Goal: Task Accomplishment & Management: Use online tool/utility

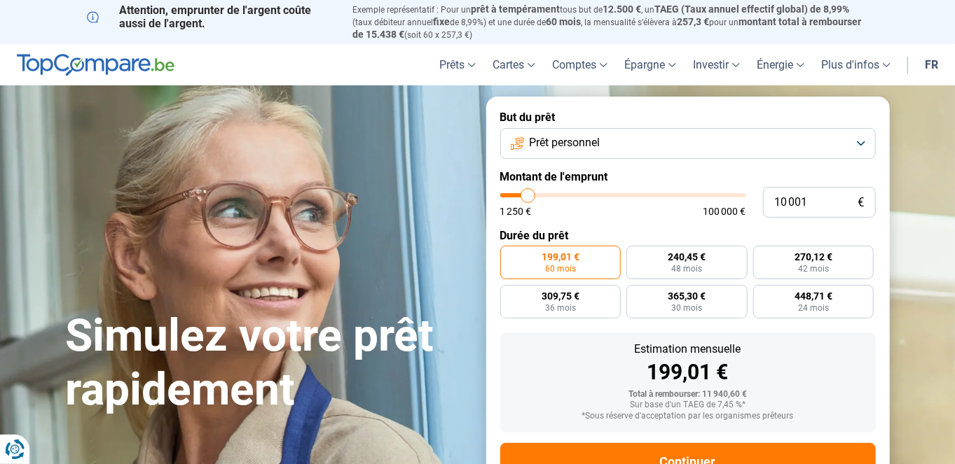
type input "48 250"
type input "48250"
click at [617, 196] on input "range" at bounding box center [623, 195] width 246 height 4
radio input "false"
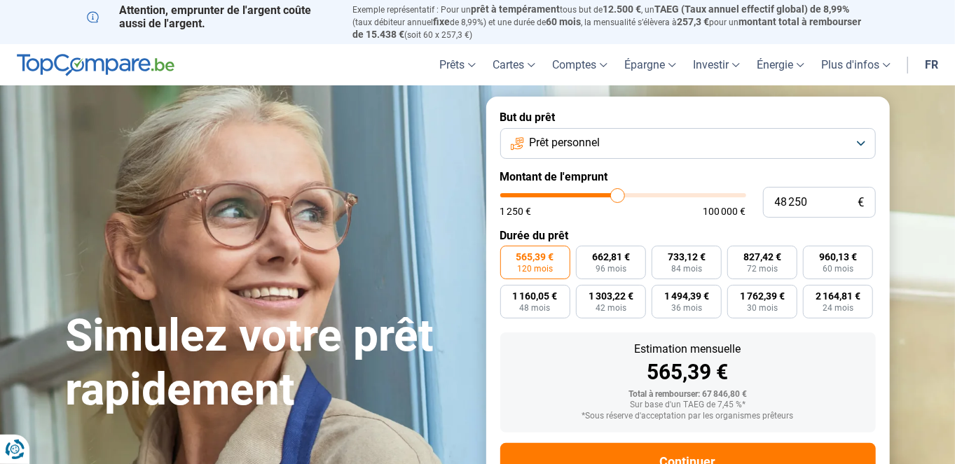
scroll to position [51, 0]
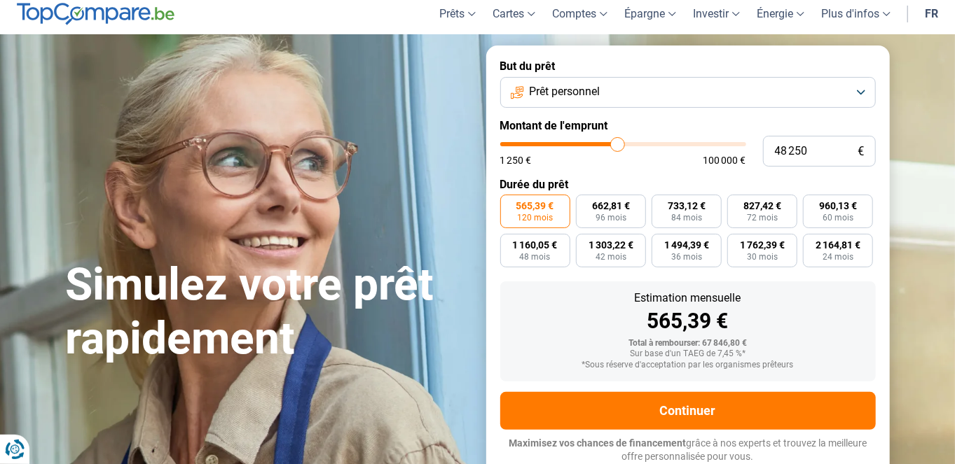
type input "28 250"
type input "28250"
click at [570, 146] on input "range" at bounding box center [623, 144] width 246 height 4
type input "14 000"
type input "14000"
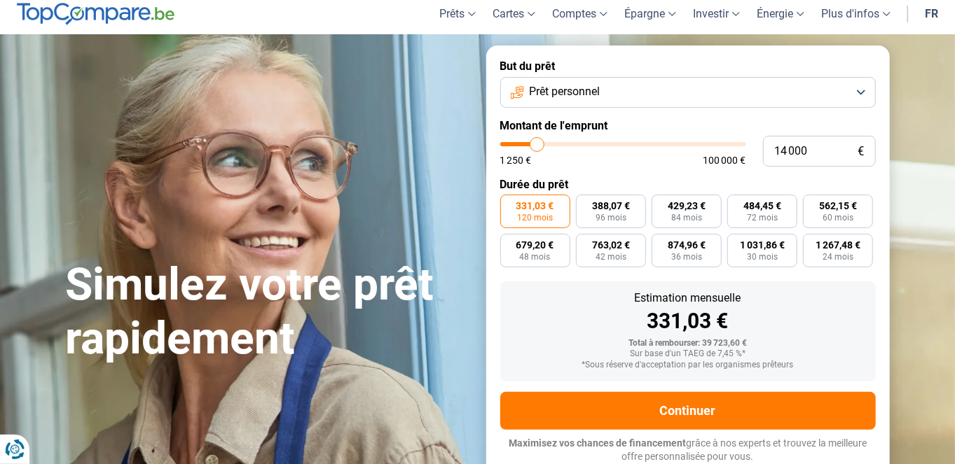
click at [536, 146] on input "range" at bounding box center [623, 144] width 246 height 4
radio input "true"
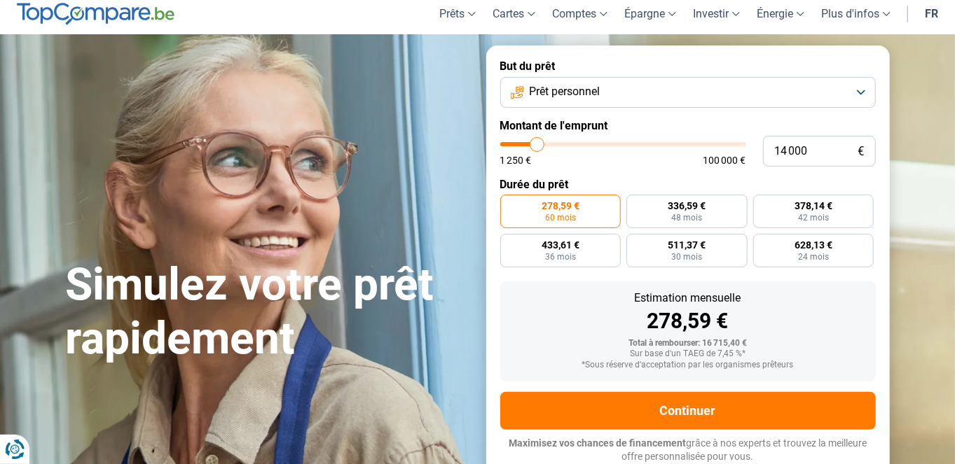
type input "16 250"
type input "16000"
click at [542, 145] on input "range" at bounding box center [623, 144] width 246 height 4
type input "16 000"
radio input "false"
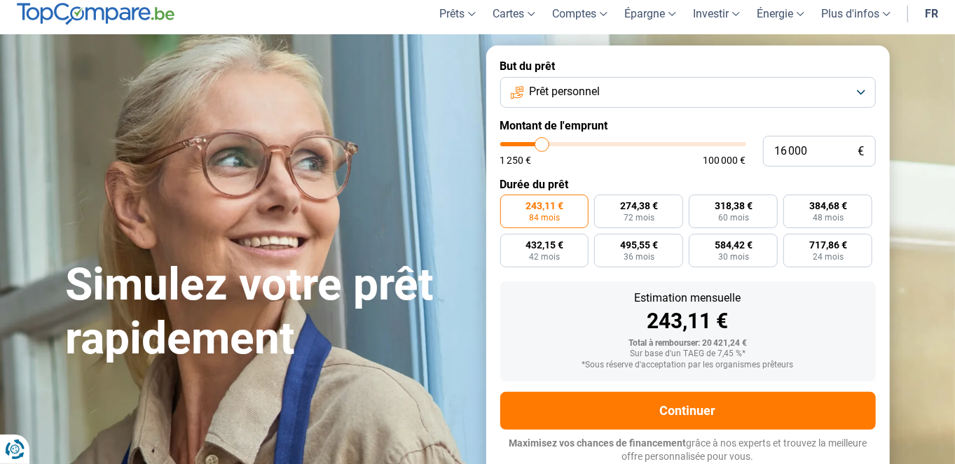
click at [538, 144] on input "range" at bounding box center [623, 144] width 246 height 4
click at [536, 144] on input "range" at bounding box center [623, 144] width 246 height 4
type input "13 250"
type input "13250"
click at [536, 143] on input "range" at bounding box center [623, 144] width 246 height 4
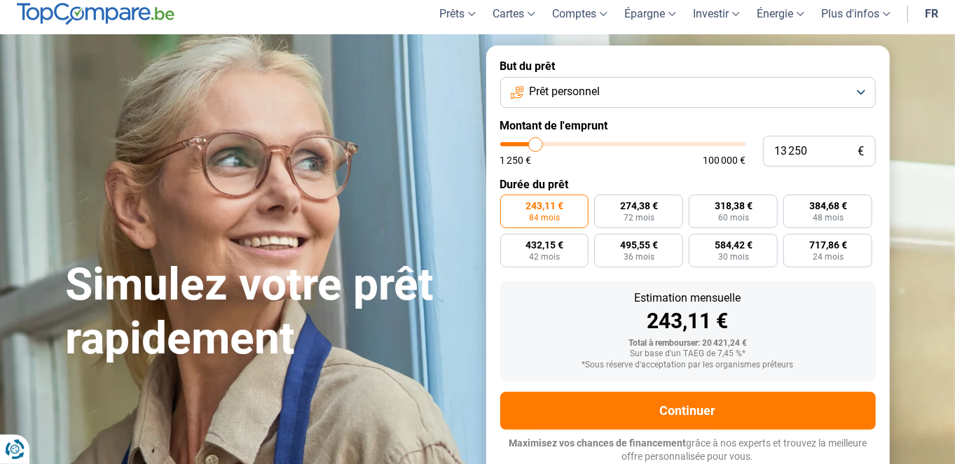
radio input "true"
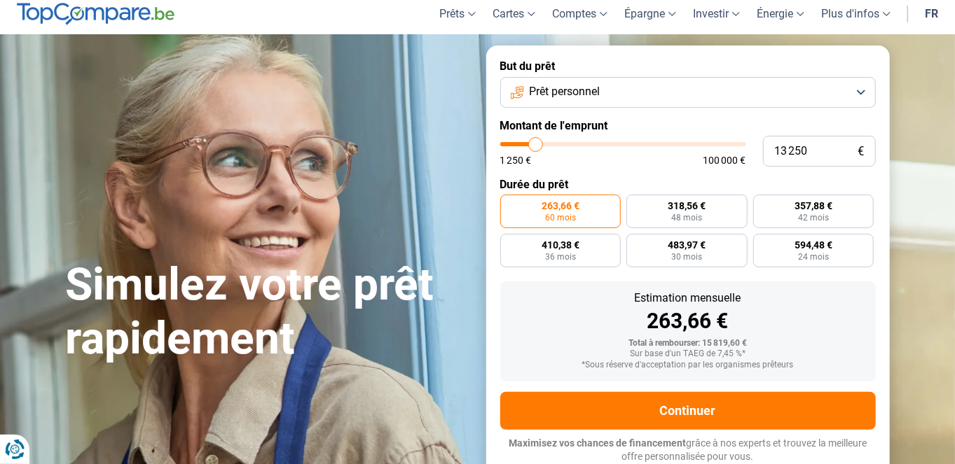
click at [618, 165] on div "1 250 € 100 000 €" at bounding box center [623, 160] width 246 height 10
type input "3 250"
type input "3250"
click at [511, 146] on input "range" at bounding box center [623, 144] width 246 height 4
radio input "true"
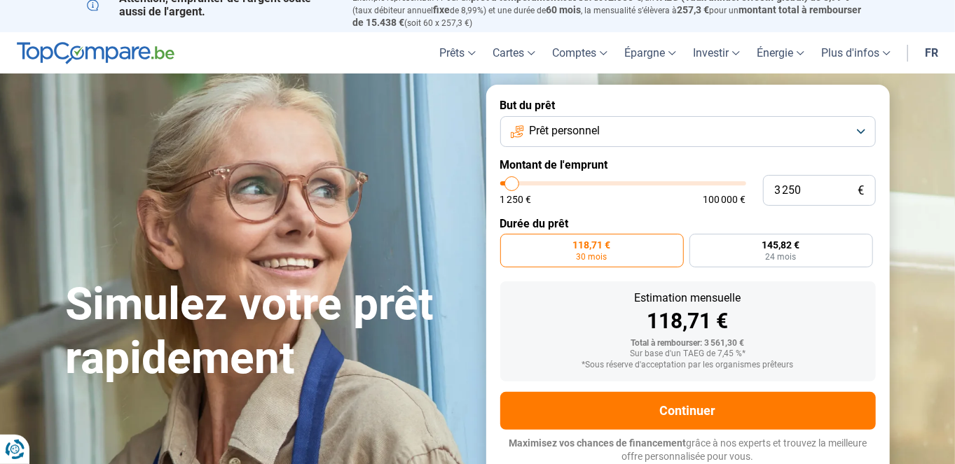
scroll to position [12, 0]
type input "9 500"
type input "9500"
click at [526, 184] on input "range" at bounding box center [623, 183] width 246 height 4
radio input "false"
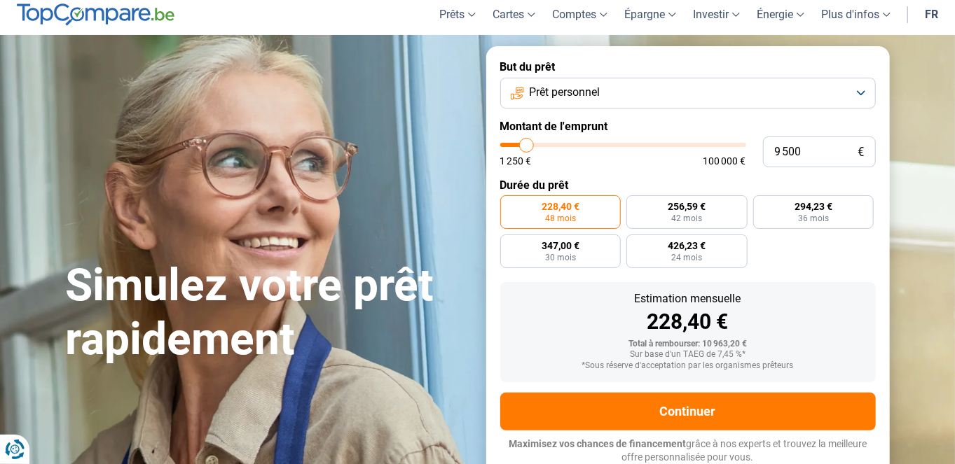
scroll to position [51, 0]
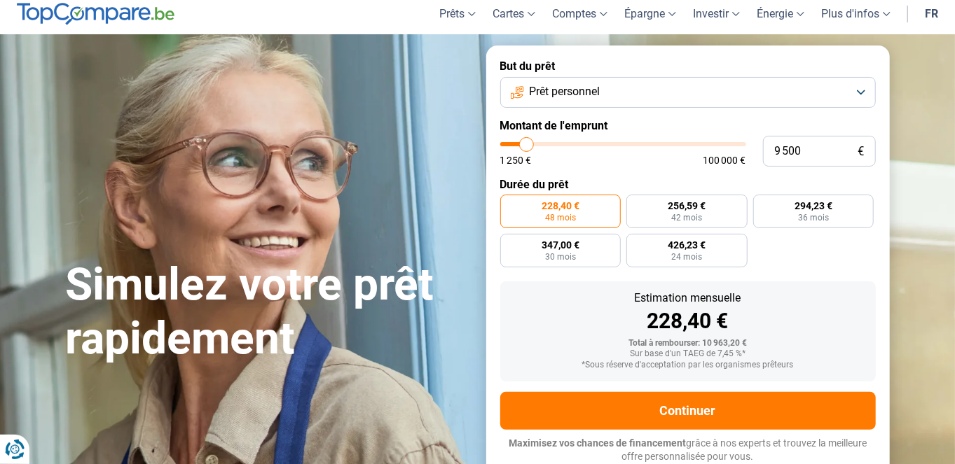
type input "13 750"
type input "13750"
click at [536, 146] on input "range" at bounding box center [623, 144] width 246 height 4
radio input "false"
type input "17 750"
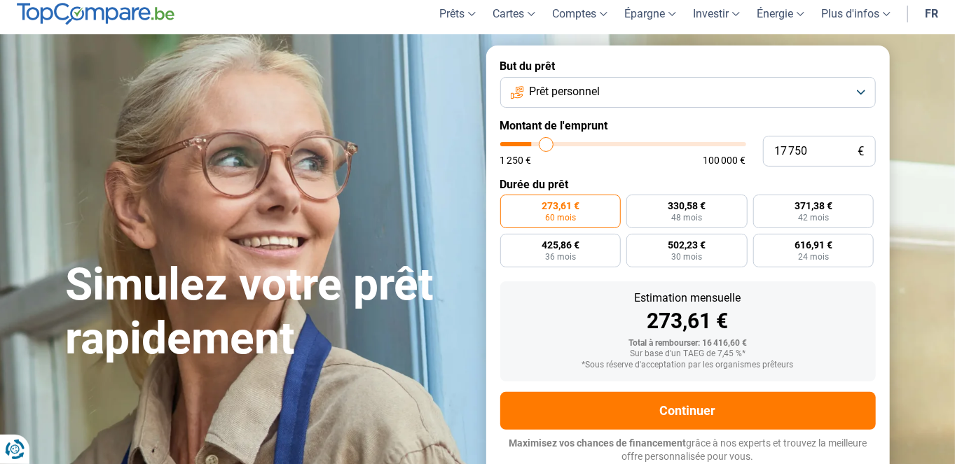
type input "17750"
click at [546, 146] on input "range" at bounding box center [623, 144] width 246 height 4
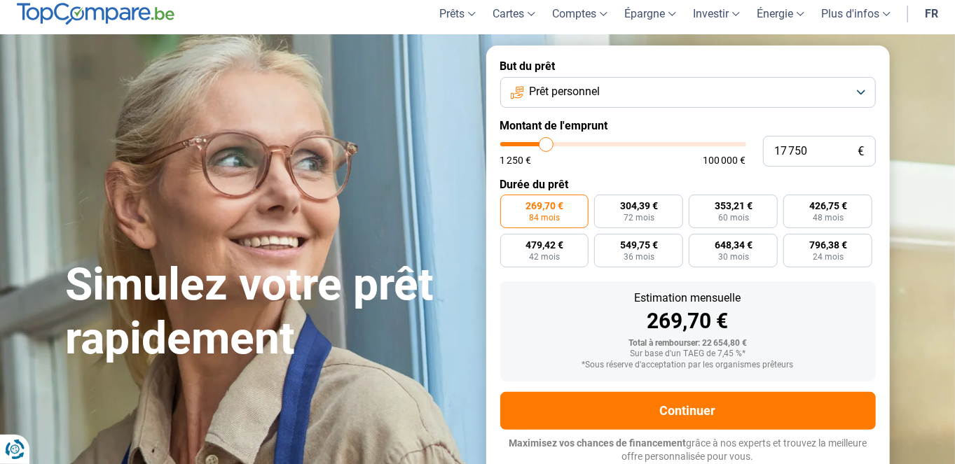
click at [543, 145] on input "range" at bounding box center [623, 144] width 246 height 4
click at [540, 145] on input "range" at bounding box center [623, 144] width 246 height 4
click at [539, 145] on input "range" at bounding box center [623, 144] width 246 height 4
type input "14 250"
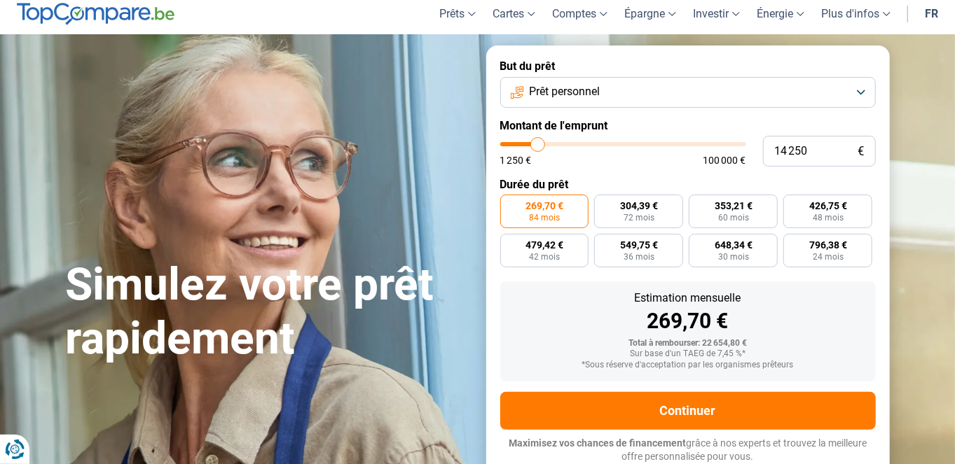
type input "14250"
click at [538, 145] on input "range" at bounding box center [623, 144] width 246 height 4
radio input "true"
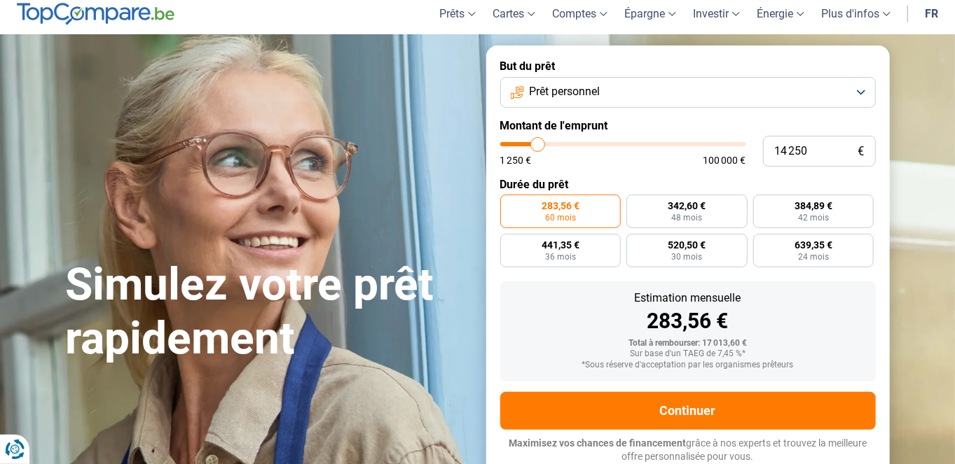
click at [538, 145] on input "range" at bounding box center [623, 144] width 246 height 4
click at [543, 145] on input "range" at bounding box center [623, 144] width 246 height 4
click at [545, 145] on input "range" at bounding box center [623, 144] width 246 height 4
type input "18 000"
type input "18000"
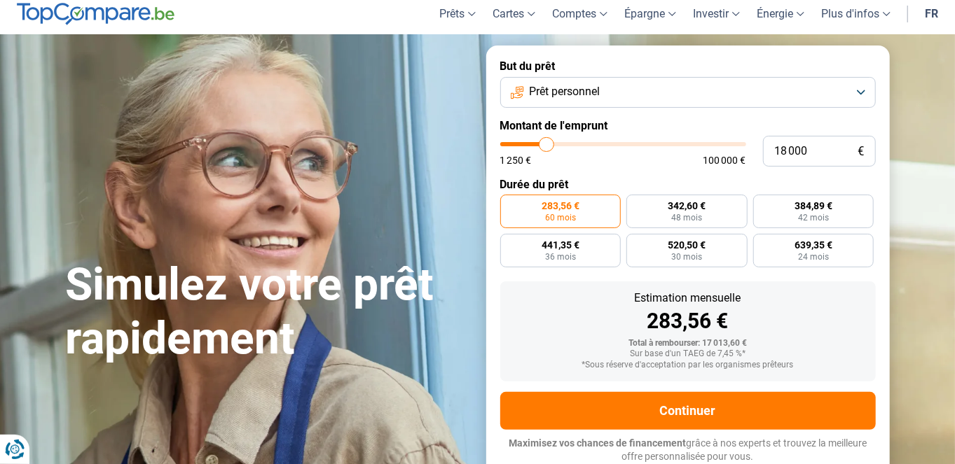
click at [546, 145] on input "range" at bounding box center [623, 144] width 246 height 4
radio input "false"
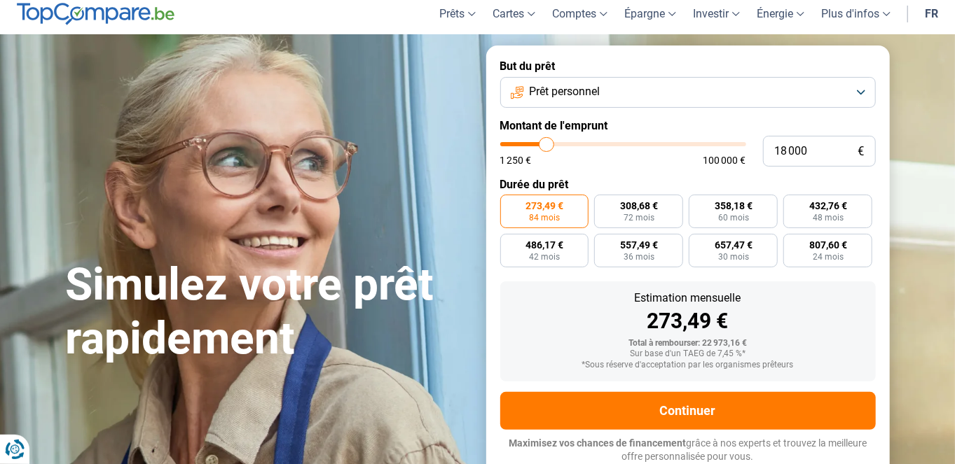
type input "1 250"
type input "1250"
click at [507, 142] on input "range" at bounding box center [623, 144] width 246 height 4
radio input "true"
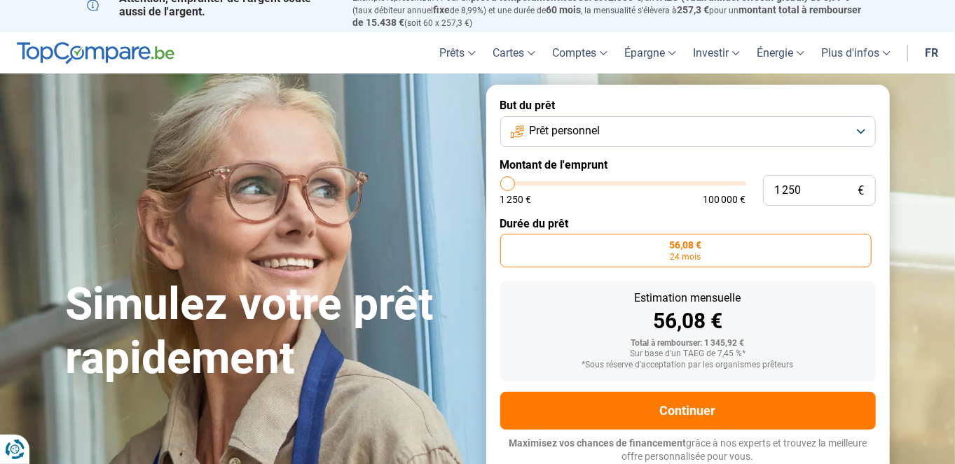
scroll to position [12, 0]
type input "16 500"
type input "16500"
click at [543, 183] on input "range" at bounding box center [623, 183] width 246 height 4
radio input "false"
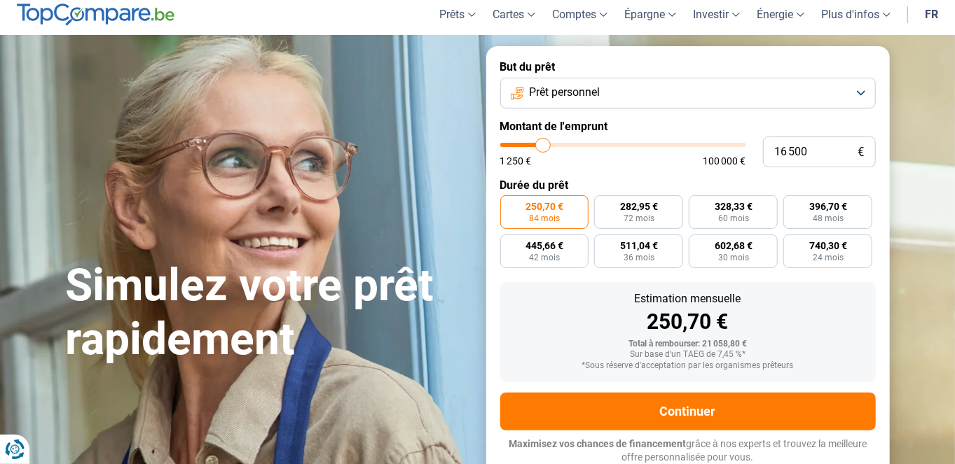
scroll to position [51, 0]
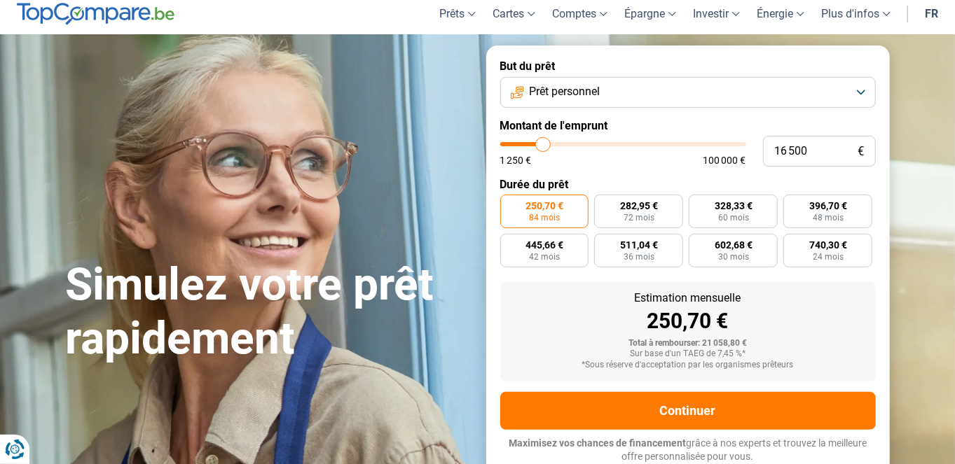
click at [535, 145] on input "range" at bounding box center [623, 144] width 246 height 4
click at [535, 144] on input "range" at bounding box center [623, 144] width 246 height 4
type input "12 500"
type input "12500"
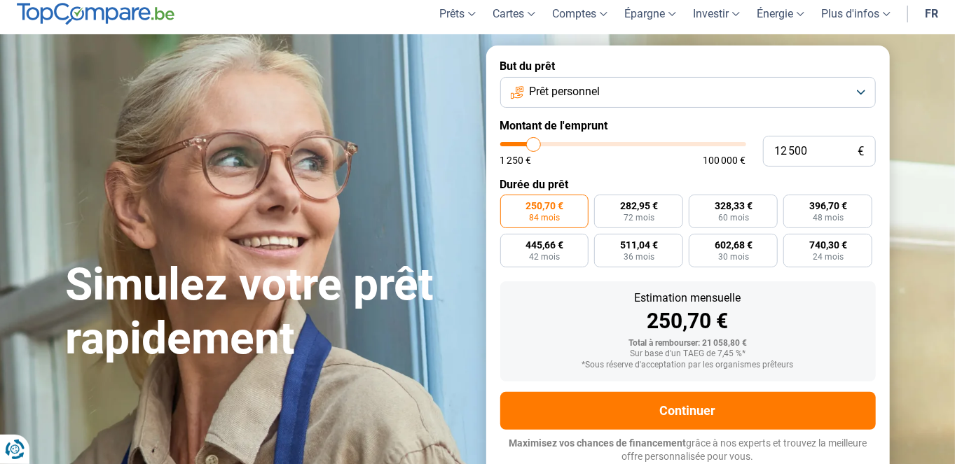
click at [534, 144] on input "range" at bounding box center [623, 144] width 246 height 4
radio input "true"
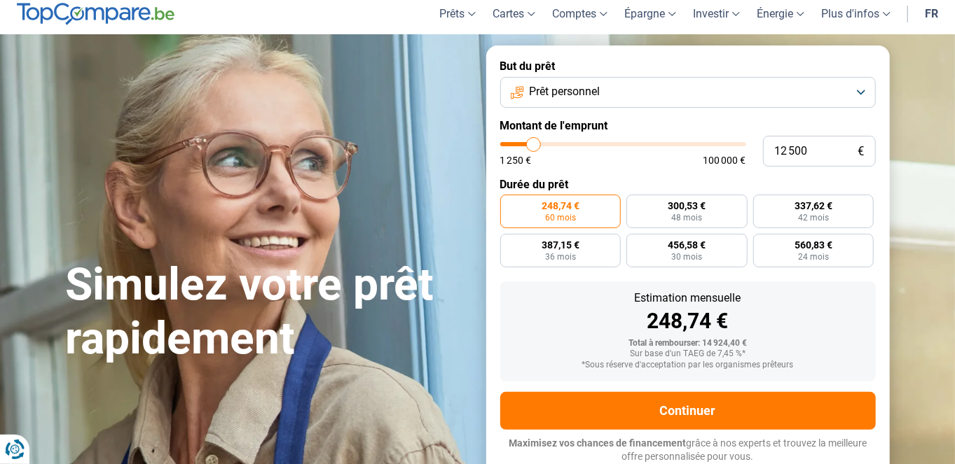
type input "8 750"
type input "8750"
click at [525, 143] on input "range" at bounding box center [623, 144] width 246 height 4
radio input "true"
drag, startPoint x: 827, startPoint y: 151, endPoint x: 751, endPoint y: 150, distance: 75.6
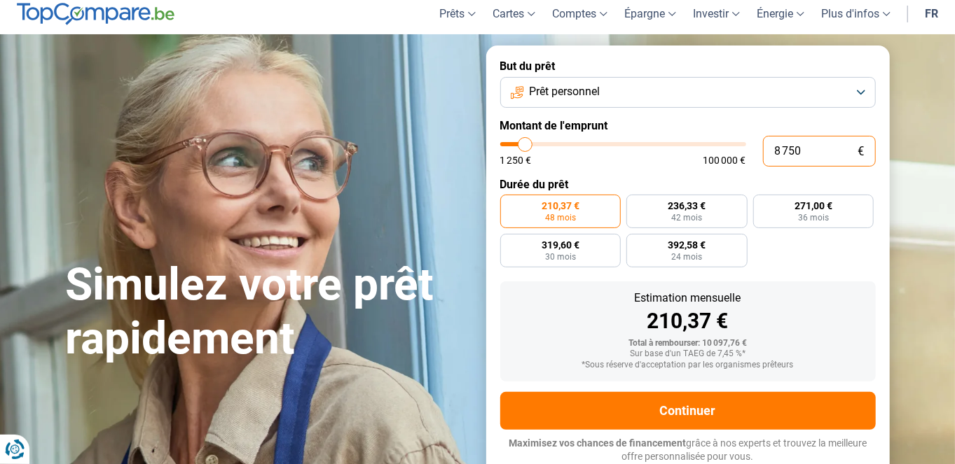
click at [751, 150] on div "8 750 € 1 250 € 100 000 €" at bounding box center [687, 151] width 375 height 31
type input "1"
type input "1250"
type input "15"
type input "1250"
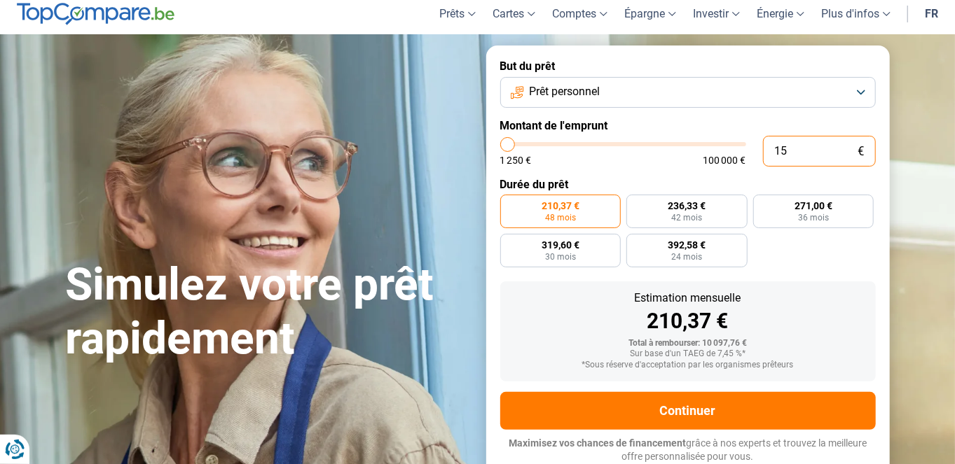
type input "1 250"
type input "1250"
radio input "true"
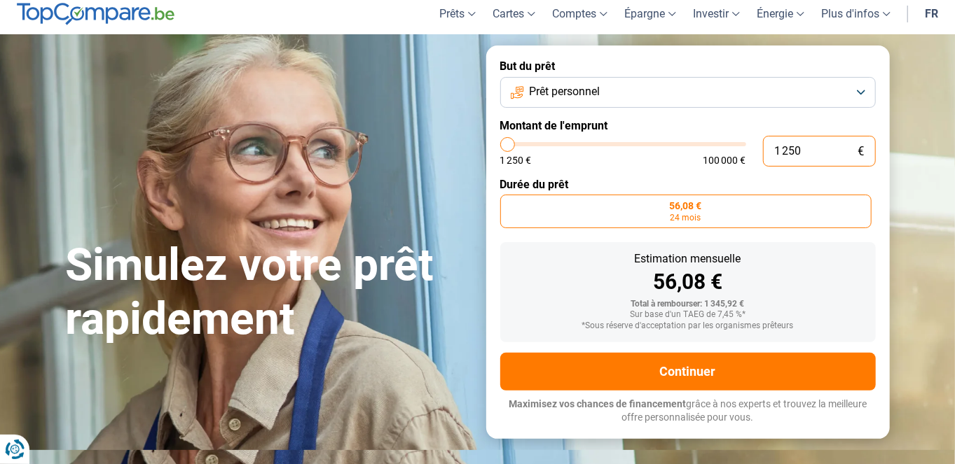
type input "12 500"
type input "12500"
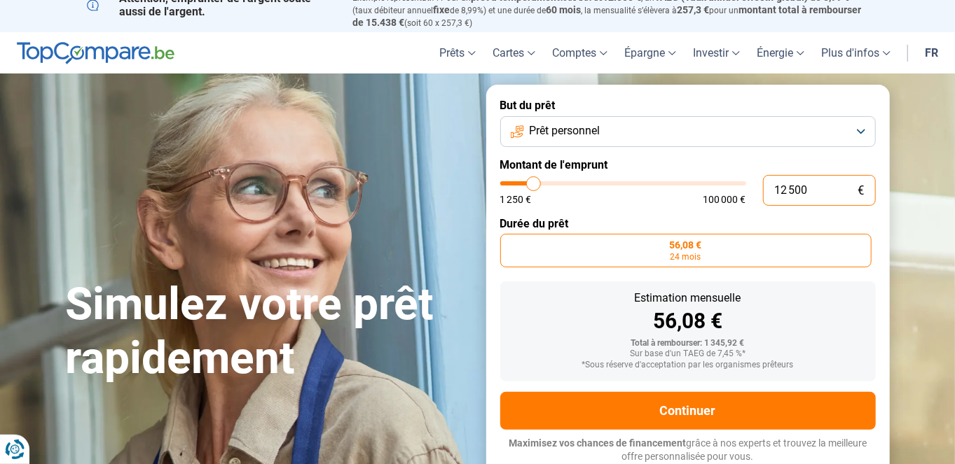
type input "125 000"
type input "100000"
type input "100 000"
type input "100000"
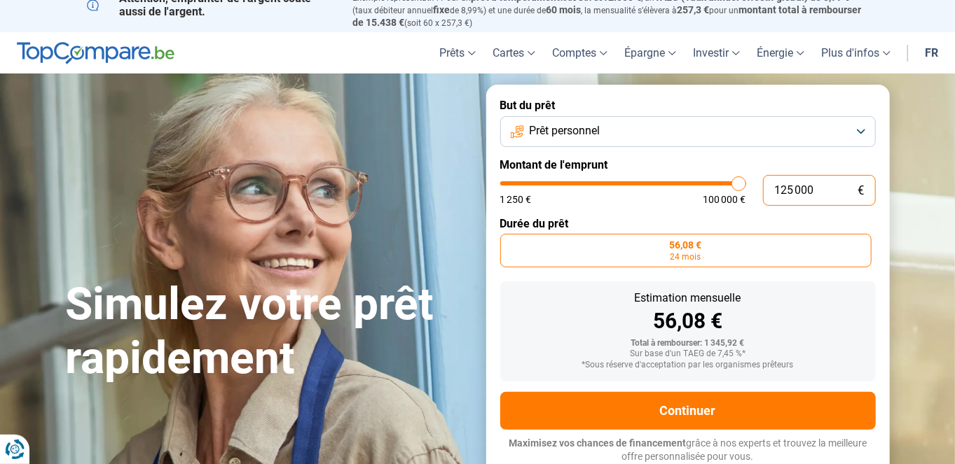
radio input "false"
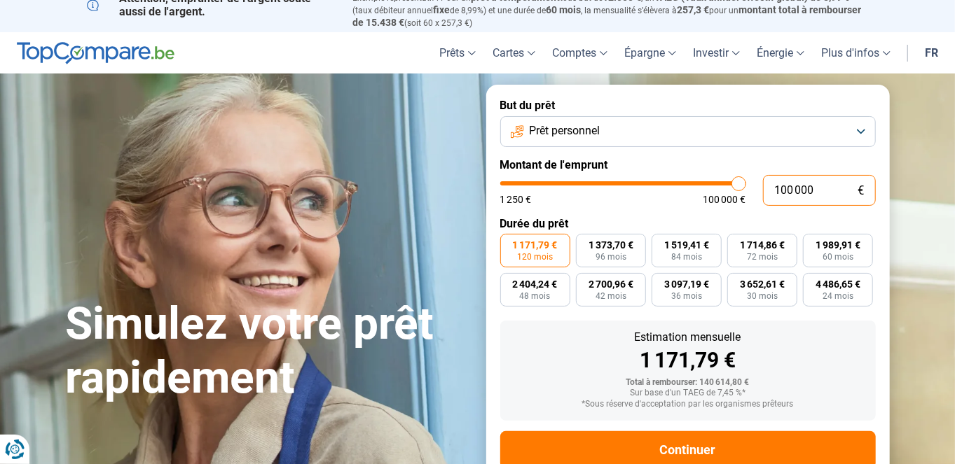
scroll to position [51, 0]
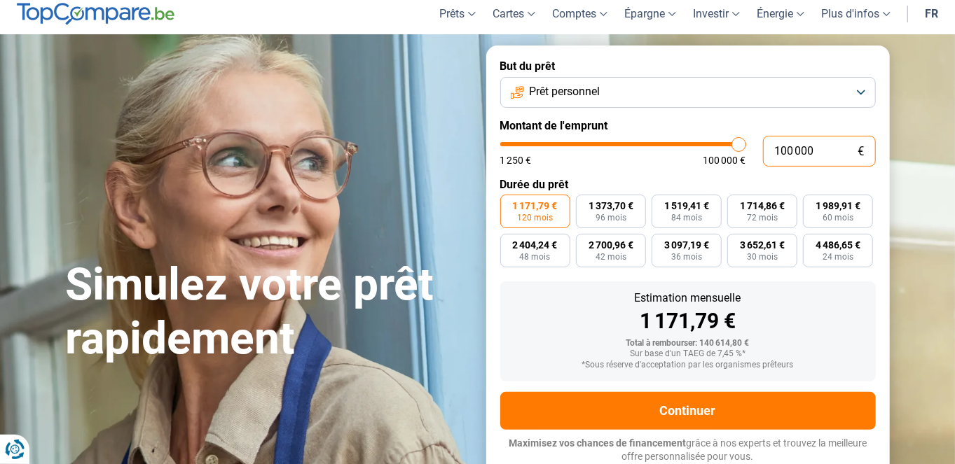
click at [791, 151] on input "100 000" at bounding box center [819, 151] width 113 height 31
drag, startPoint x: 826, startPoint y: 146, endPoint x: 751, endPoint y: 144, distance: 74.3
click at [751, 144] on div "100 000 € 1 250 € 100 000 €" at bounding box center [687, 151] width 375 height 31
type input "1"
type input "1250"
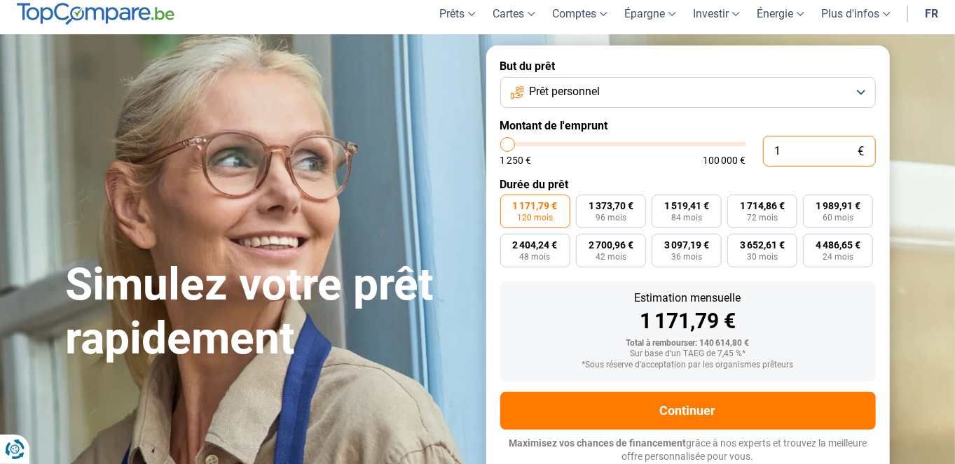
type input "15"
type input "1250"
type input "1 250"
type input "1250"
radio input "true"
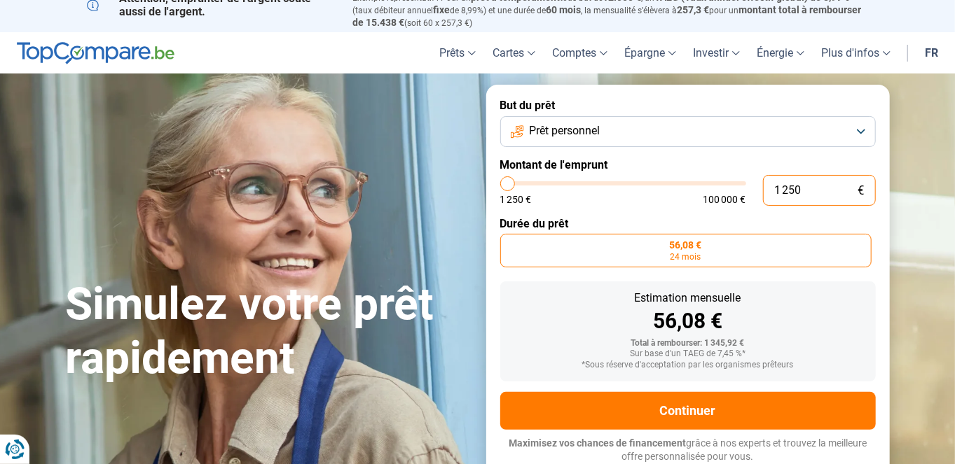
scroll to position [12, 0]
type input "14 500"
type input "14500"
radio input "false"
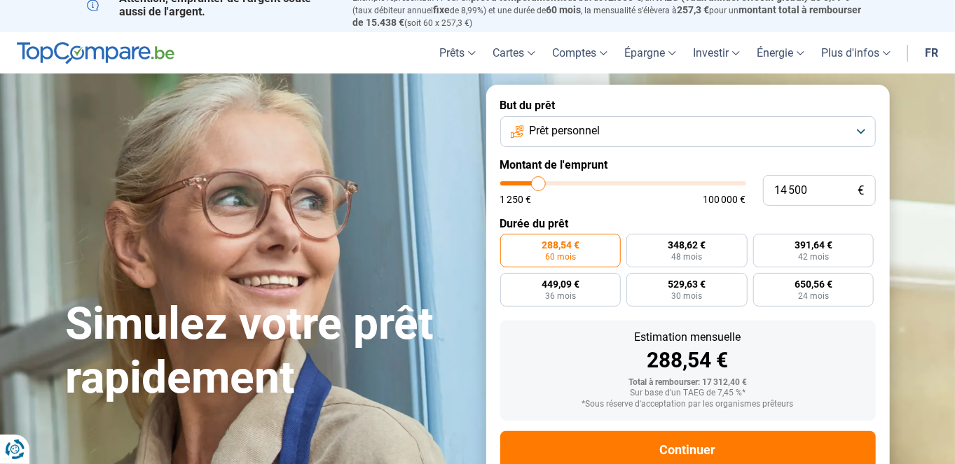
type input "14500"
click at [538, 184] on input "range" at bounding box center [623, 183] width 246 height 4
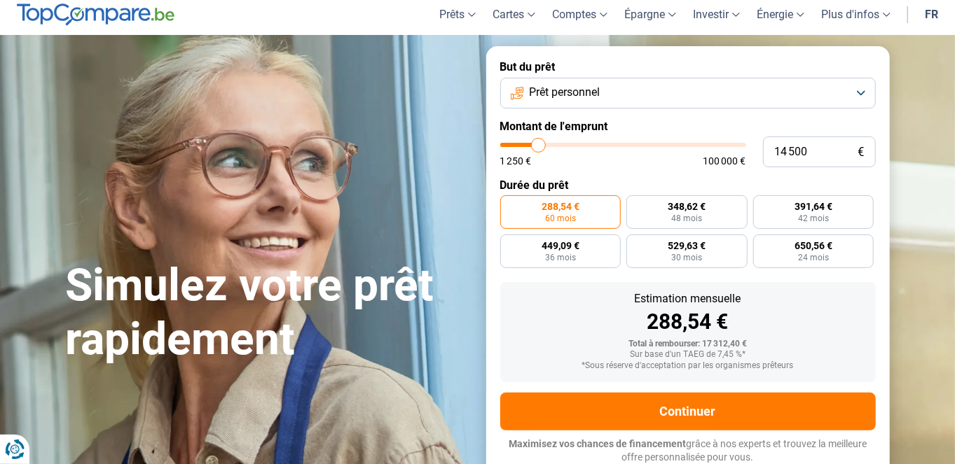
scroll to position [51, 0]
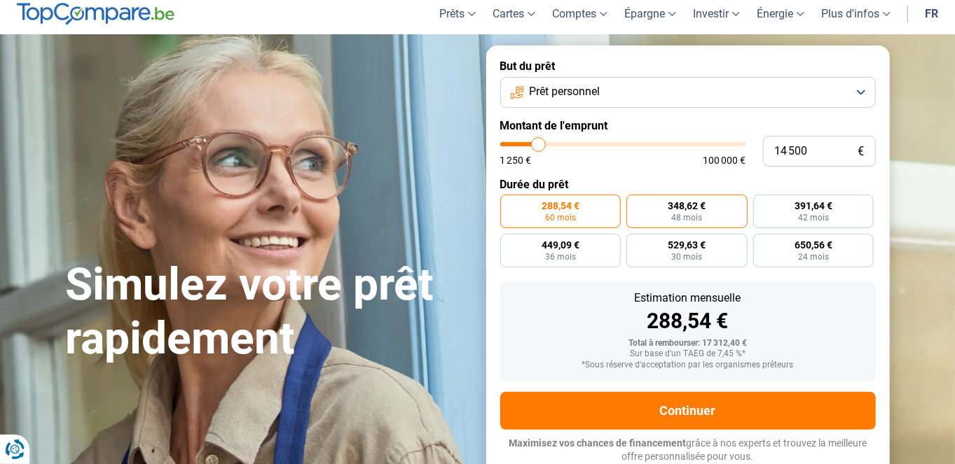
click at [680, 219] on span "48 mois" at bounding box center [686, 218] width 31 height 8
click at [635, 204] on input "348,62 € 48 mois" at bounding box center [630, 199] width 9 height 9
radio input "true"
